Goal: Transaction & Acquisition: Purchase product/service

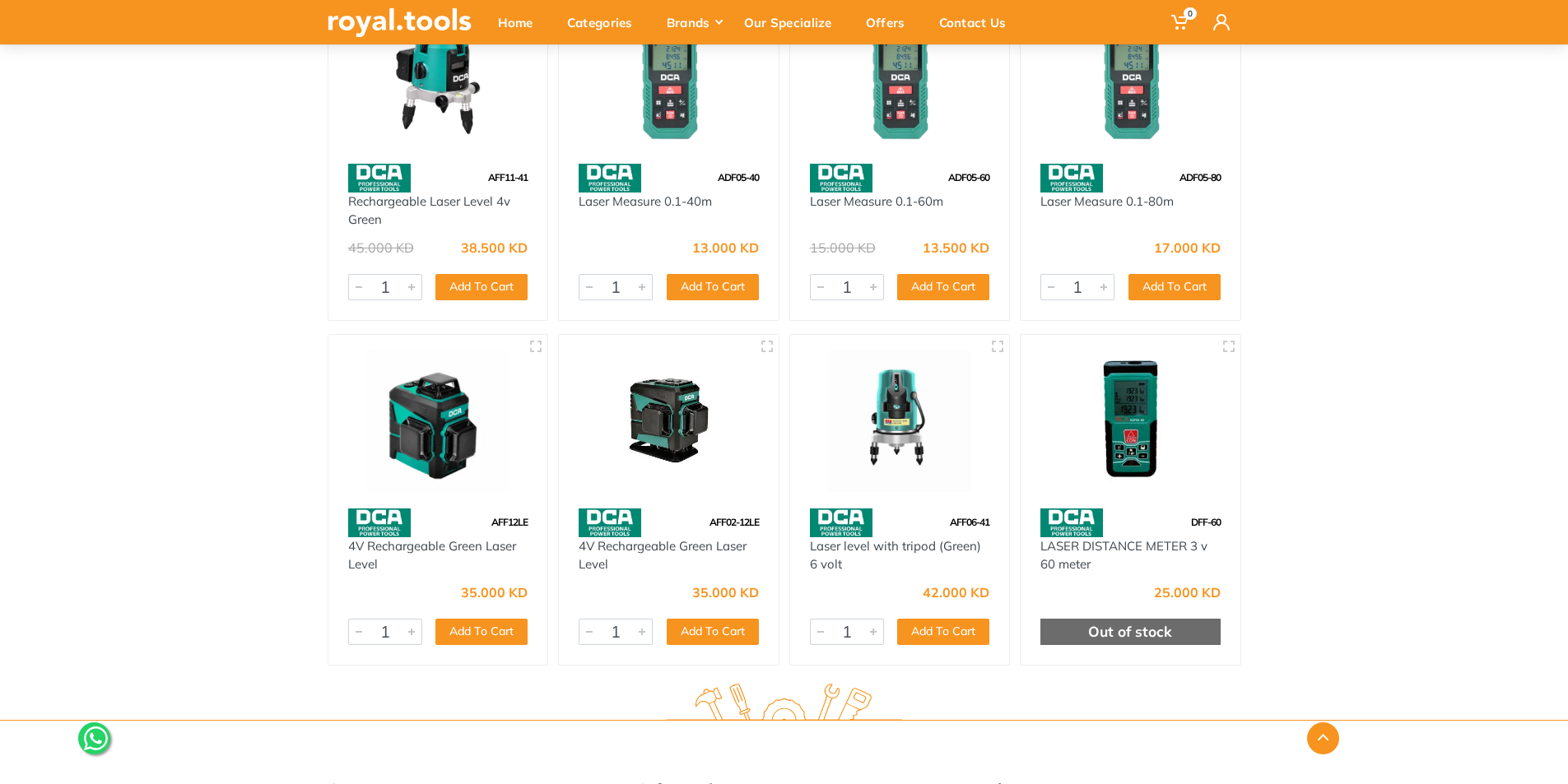
scroll to position [272, 0]
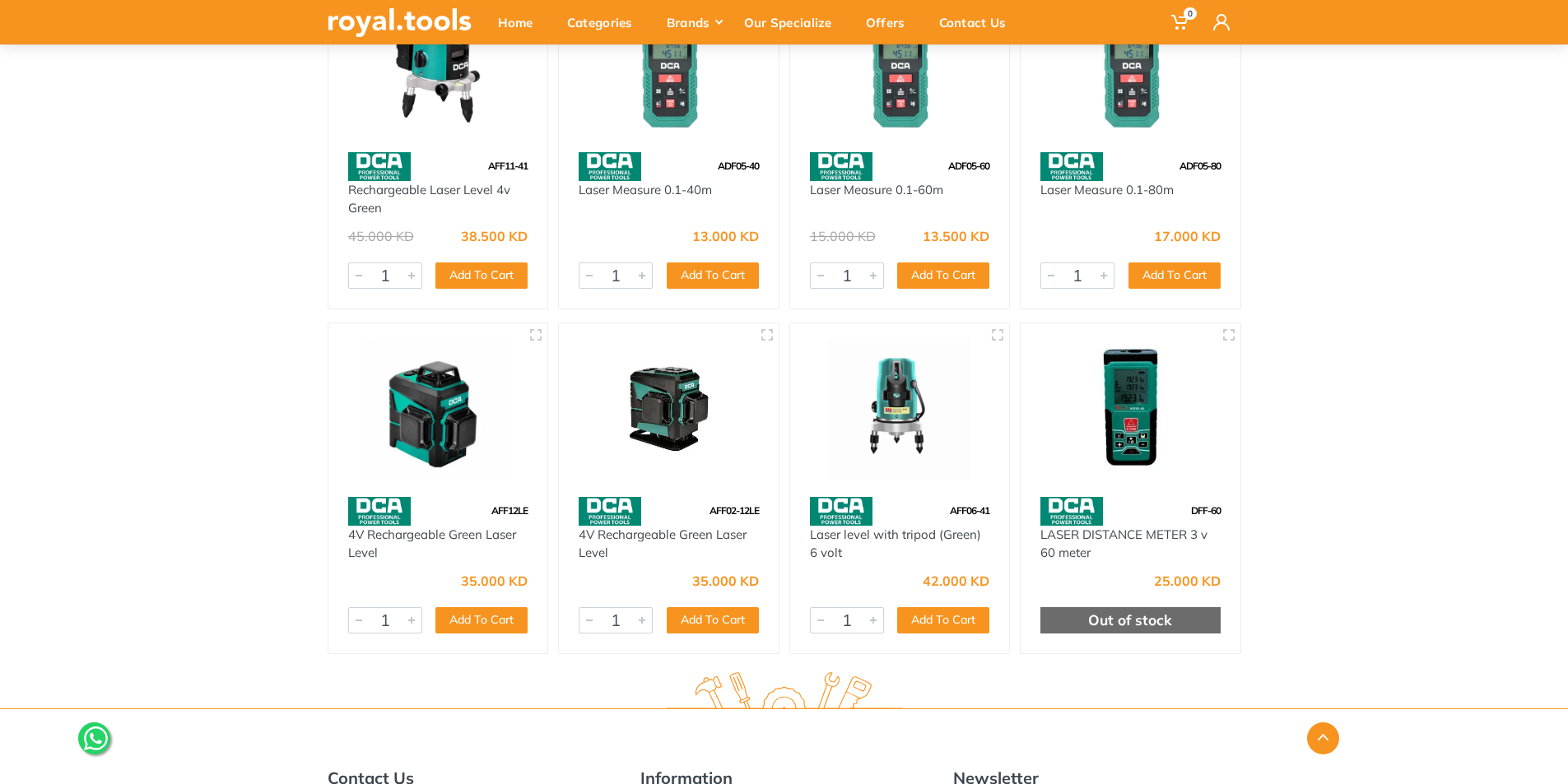
click at [673, 424] on img at bounding box center [669, 409] width 190 height 142
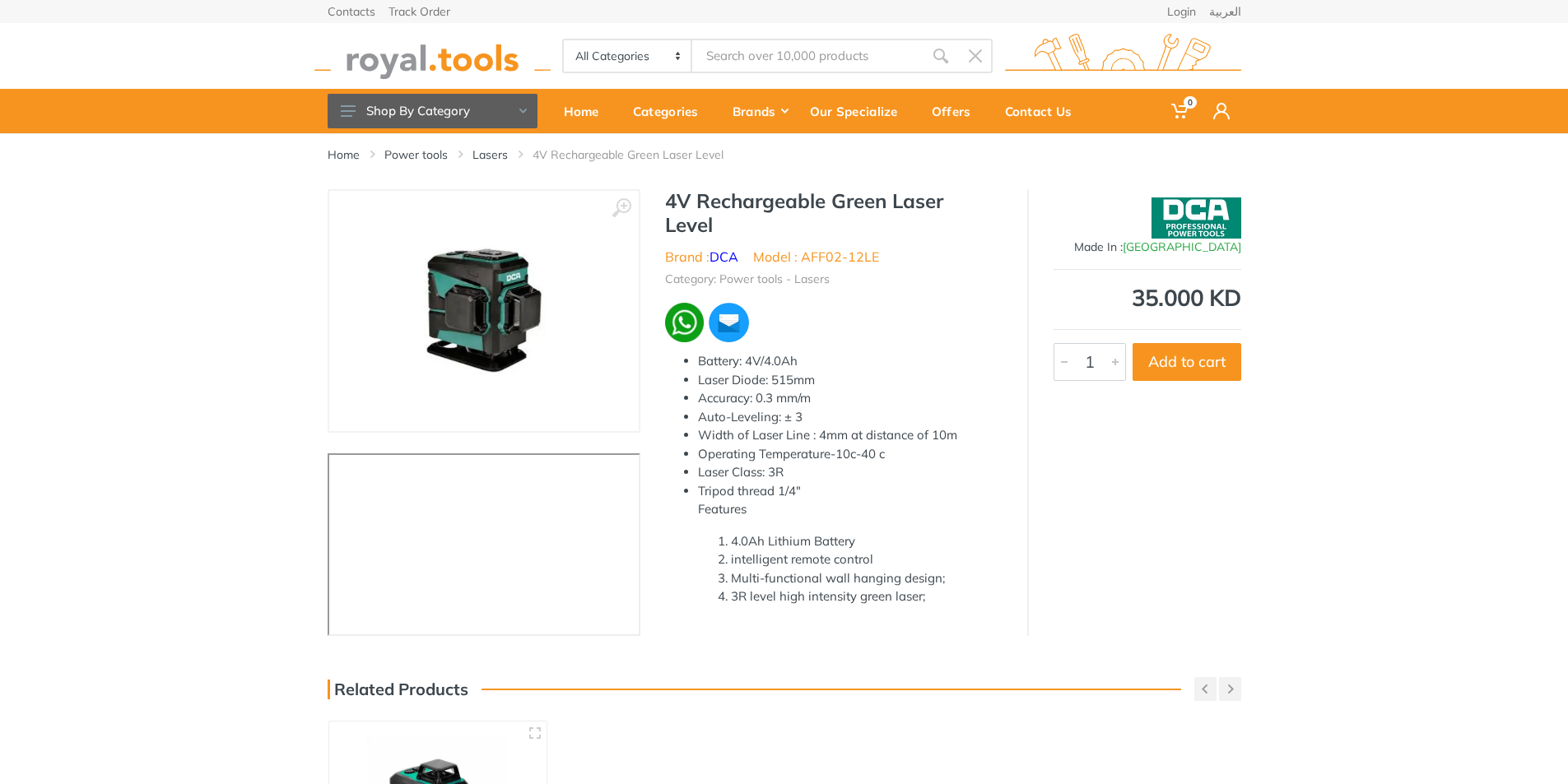
click at [517, 296] on img at bounding box center [484, 310] width 238 height 207
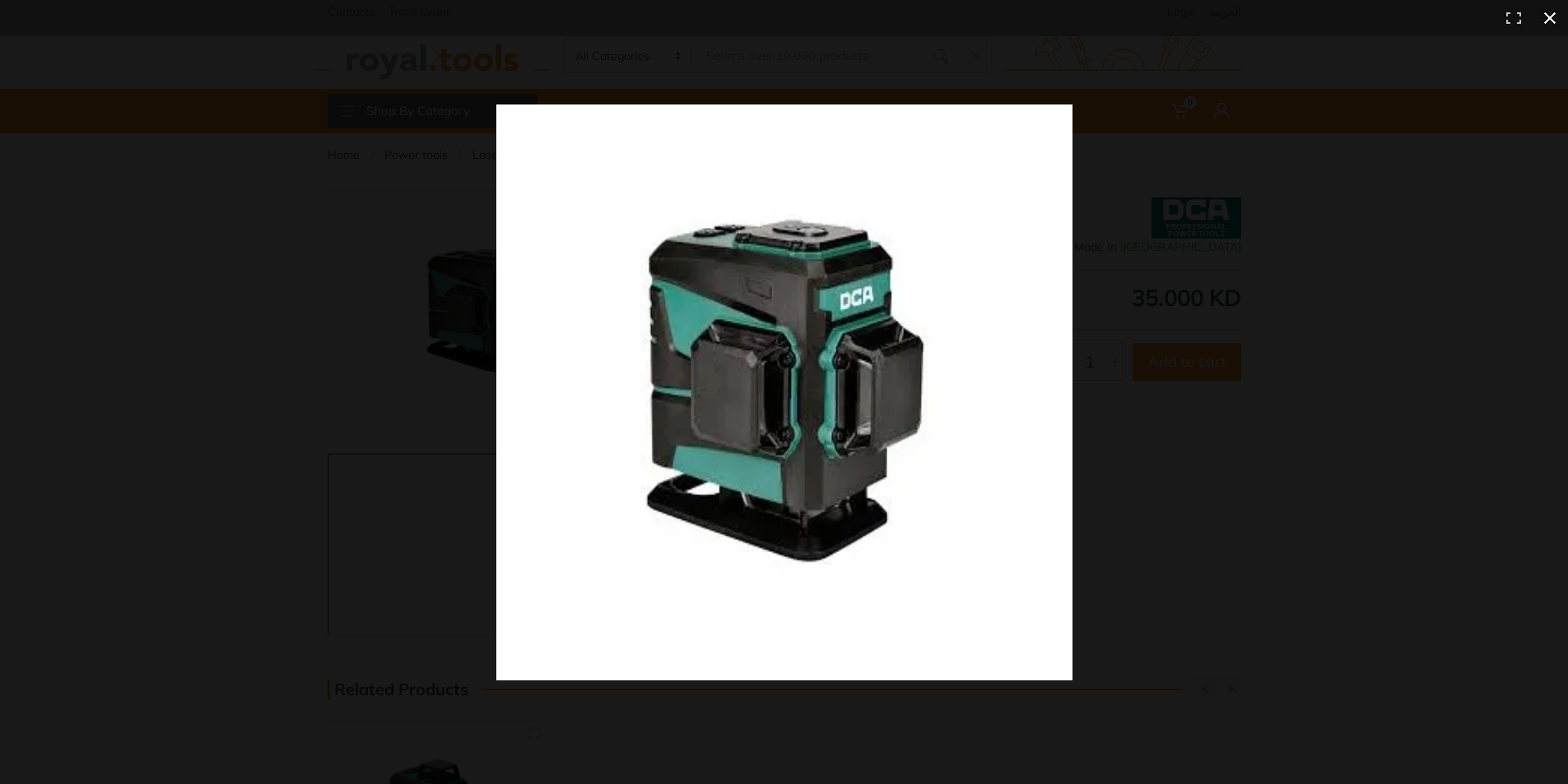
click at [1547, 23] on button at bounding box center [1549, 18] width 36 height 36
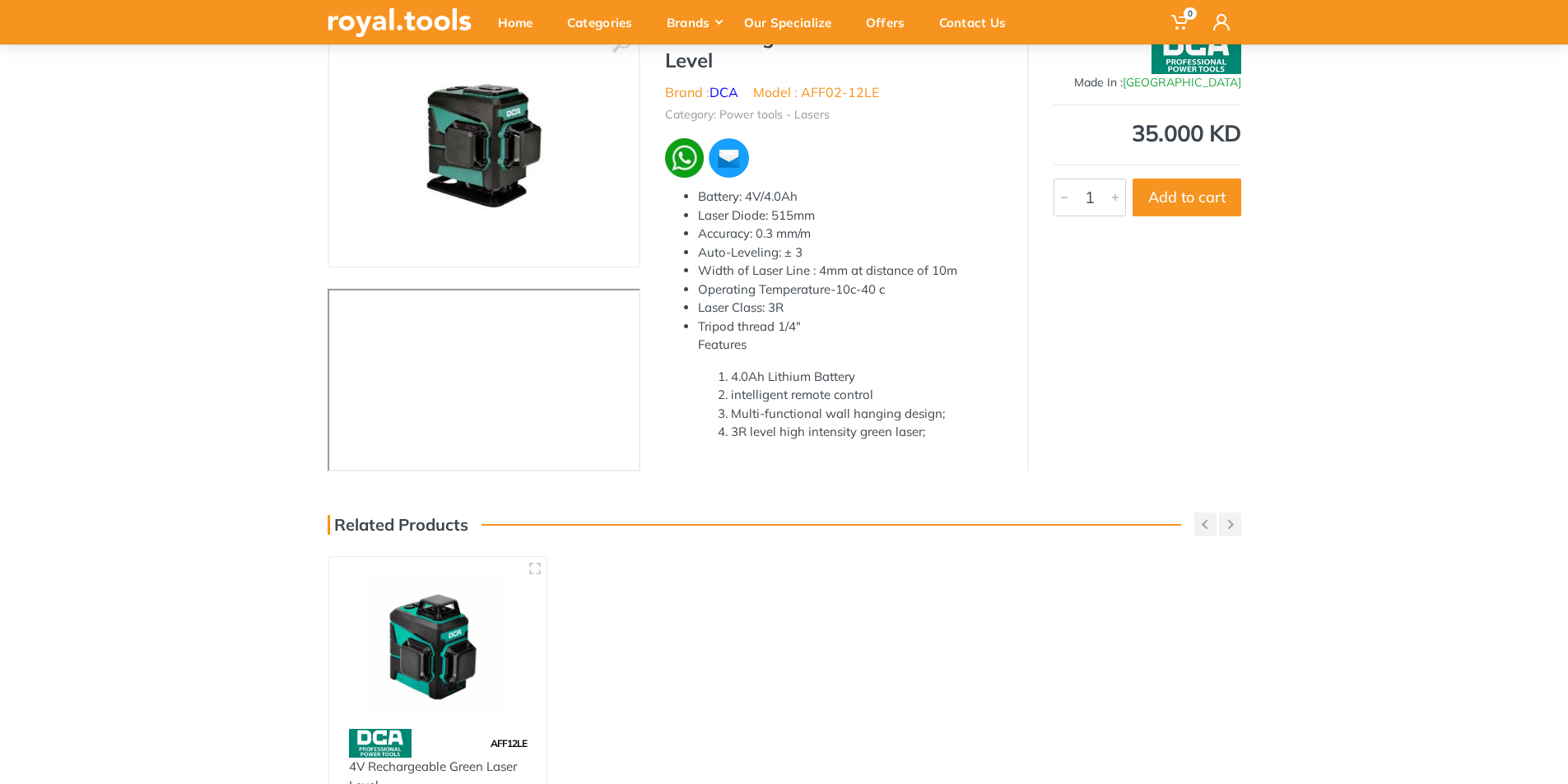
scroll to position [82, 0]
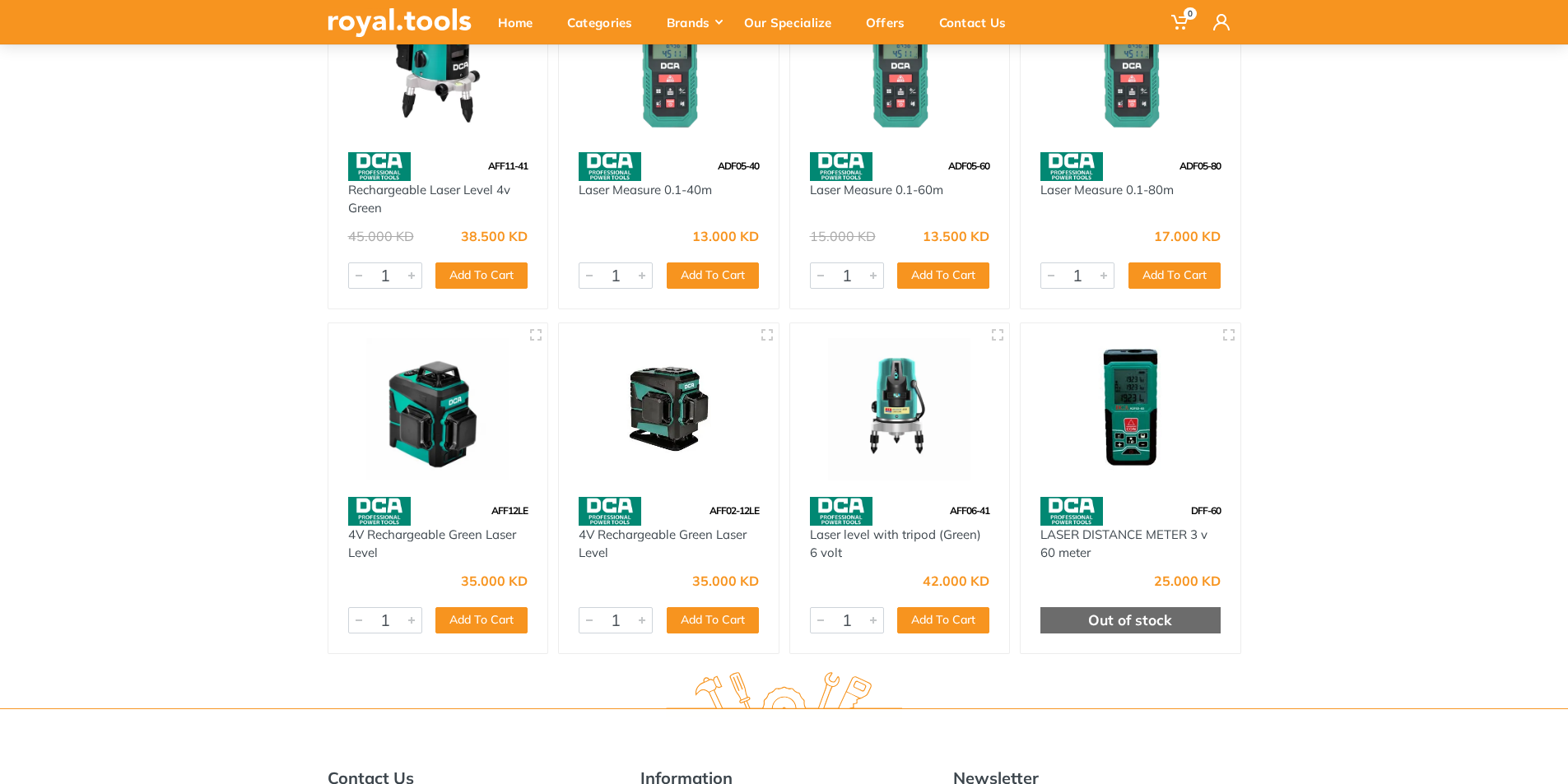
click at [446, 436] on img at bounding box center [438, 409] width 190 height 142
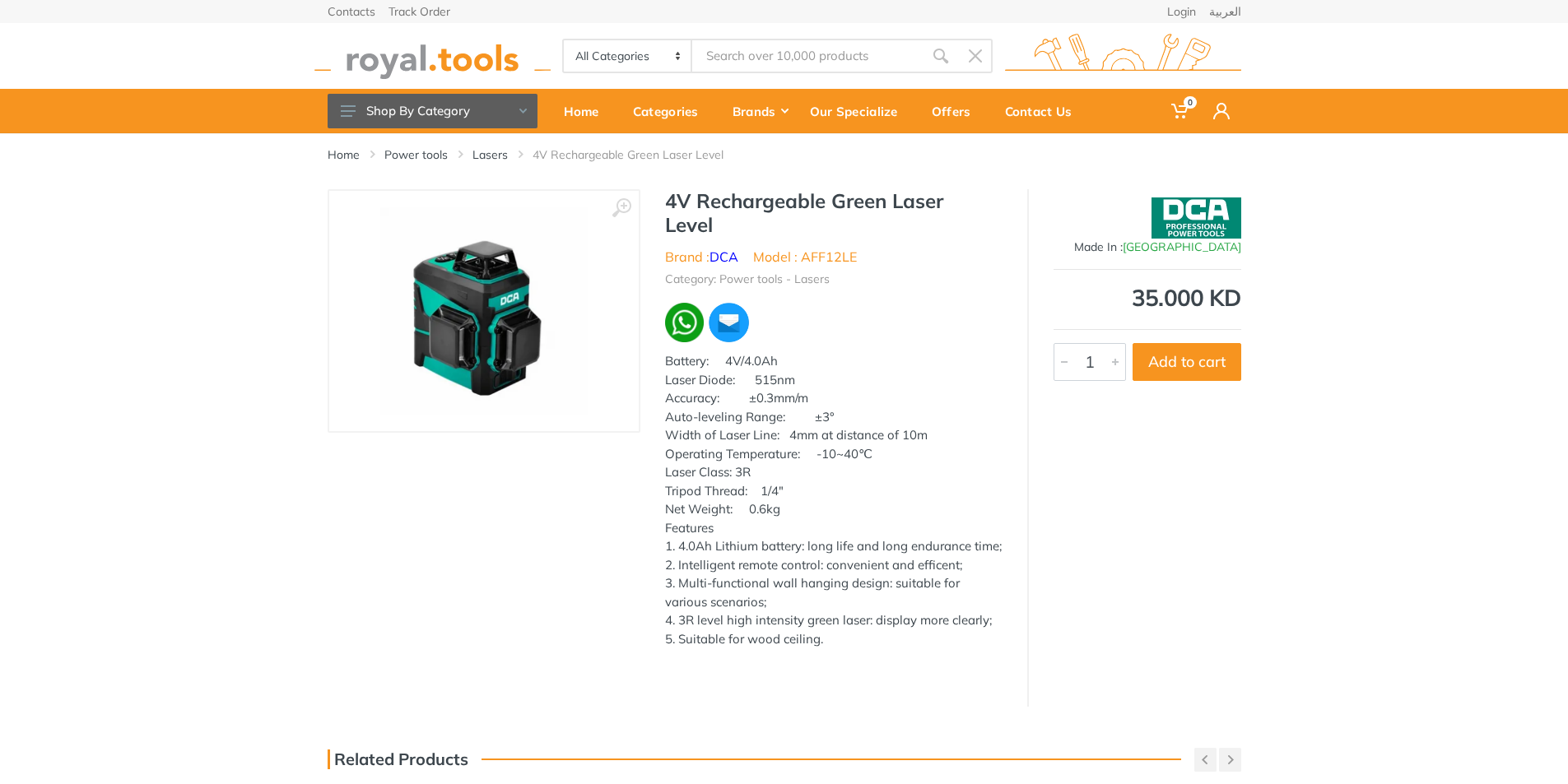
click at [513, 356] on img at bounding box center [483, 310] width 207 height 207
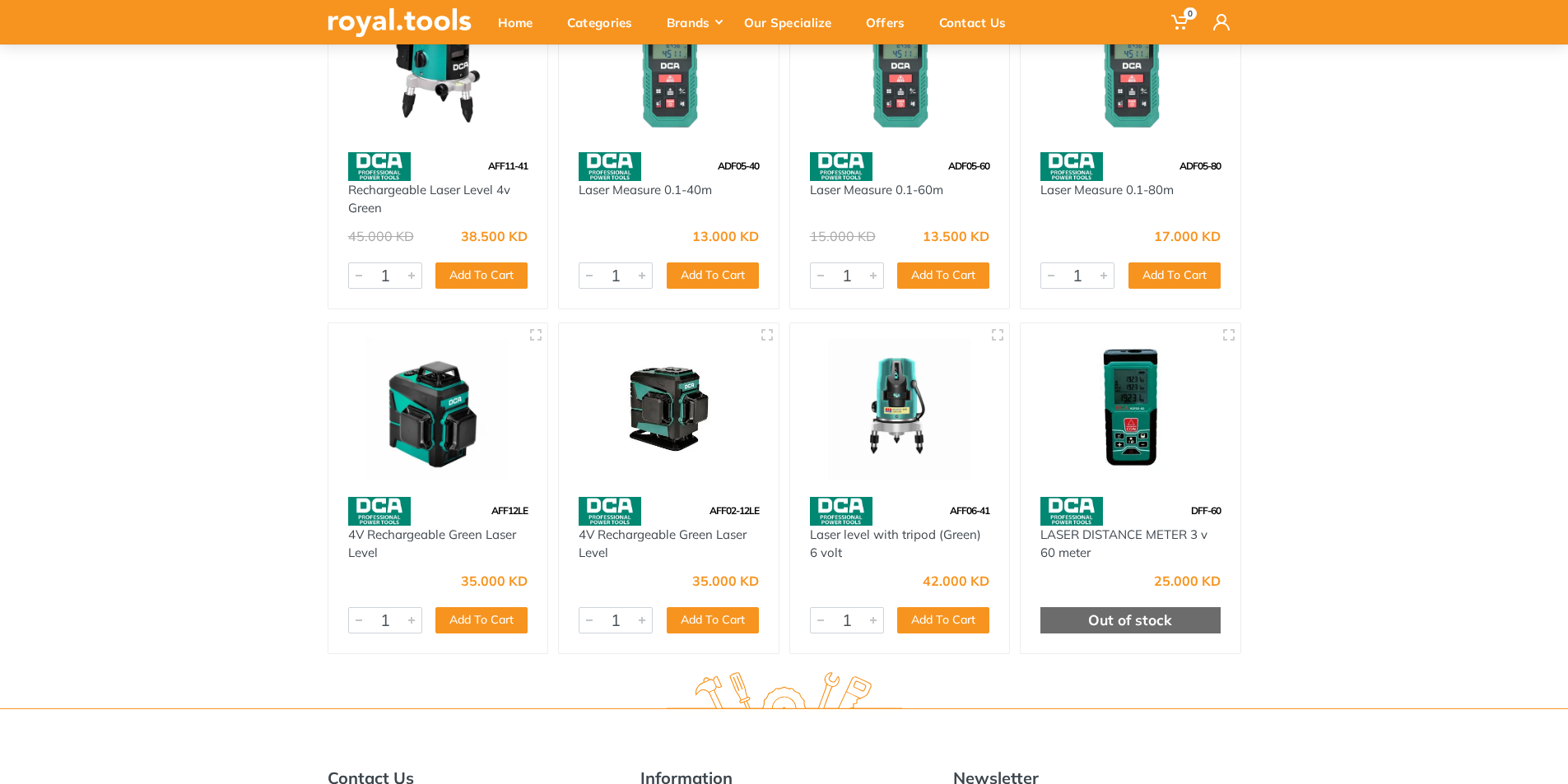
scroll to position [272, 0]
click at [466, 429] on img at bounding box center [438, 409] width 190 height 142
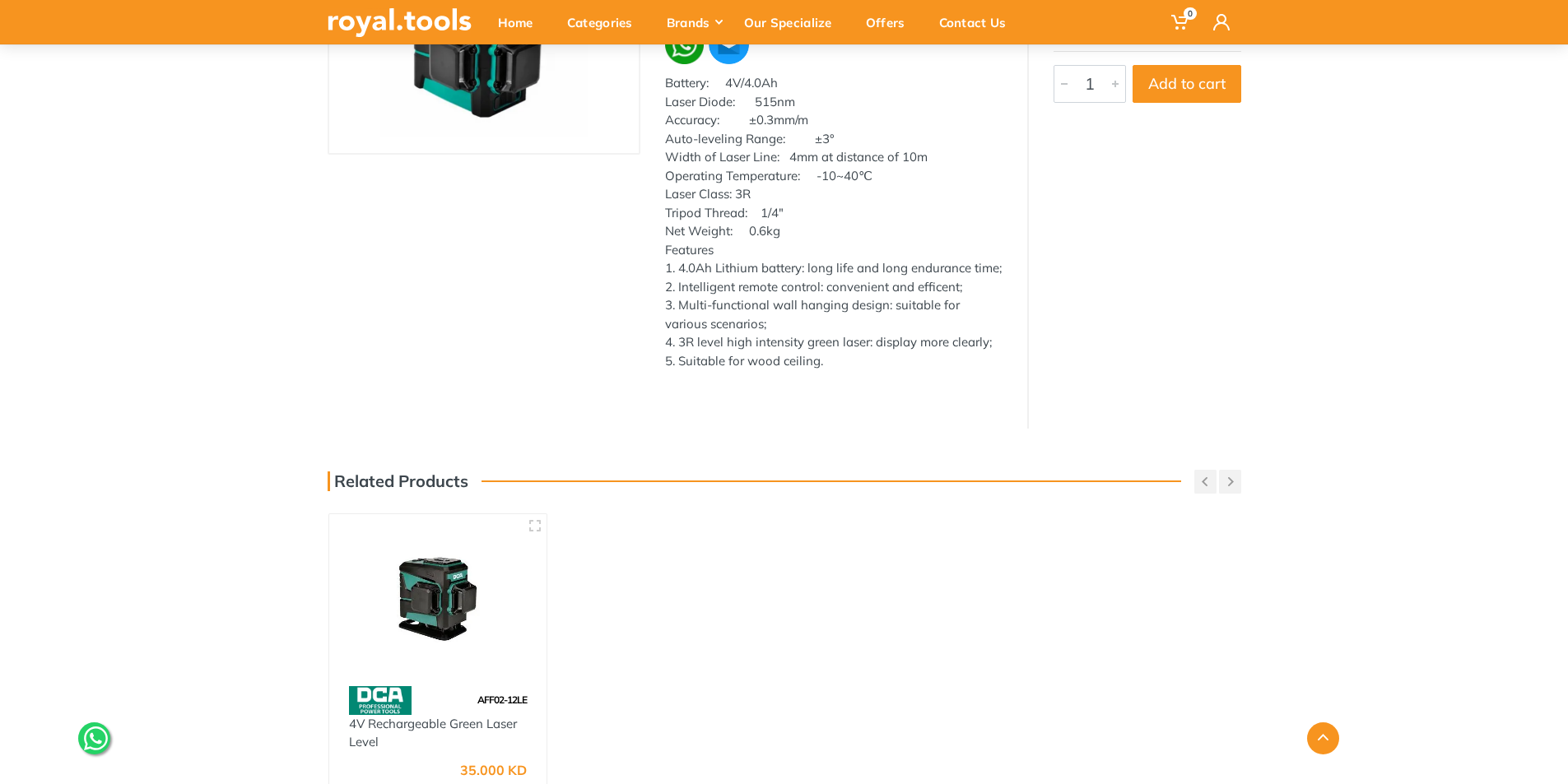
scroll to position [276, 0]
click at [454, 290] on div "‹ ›" at bounding box center [483, 171] width 313 height 517
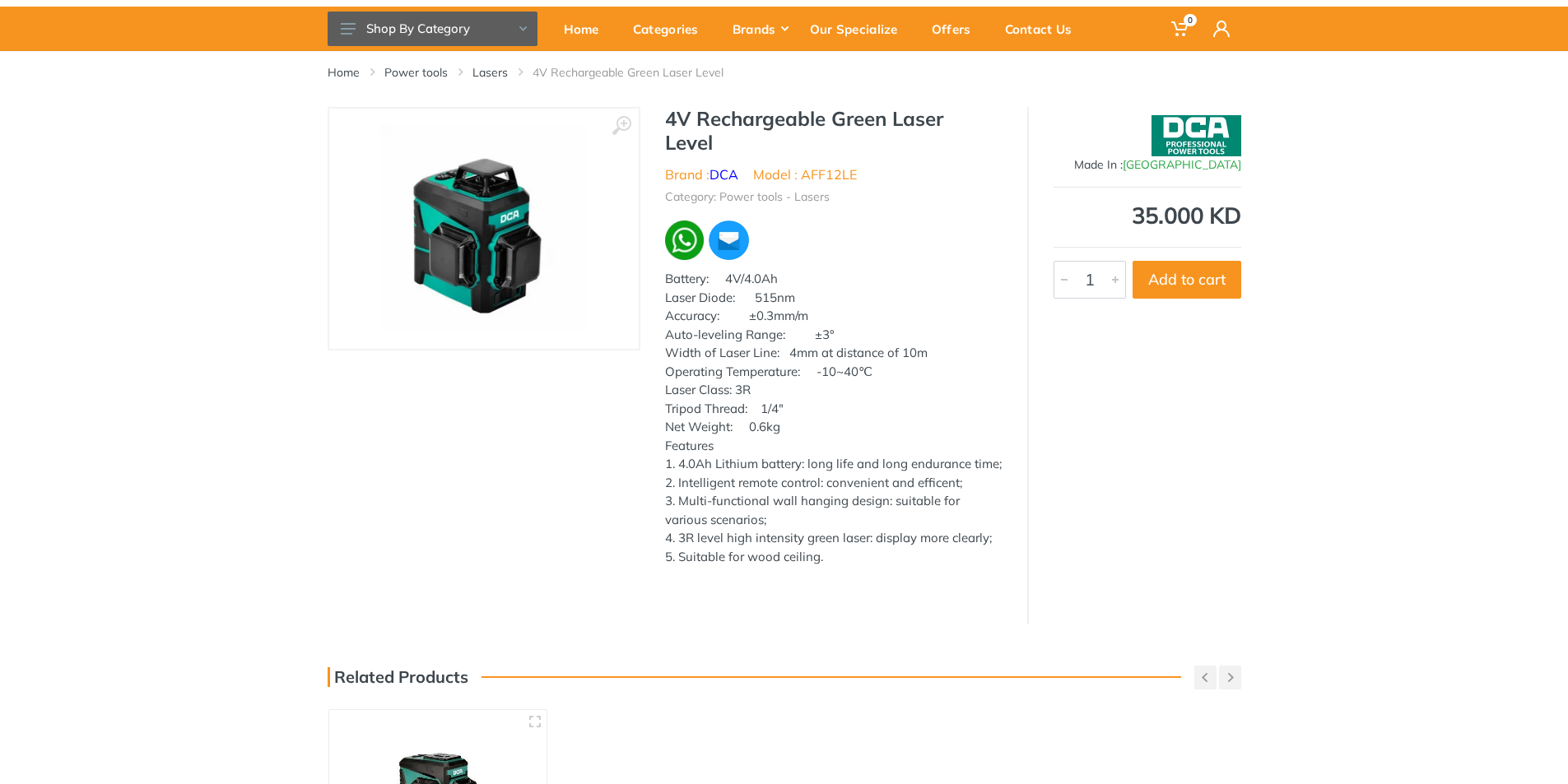
scroll to position [0, 0]
